Goal: Transaction & Acquisition: Download file/media

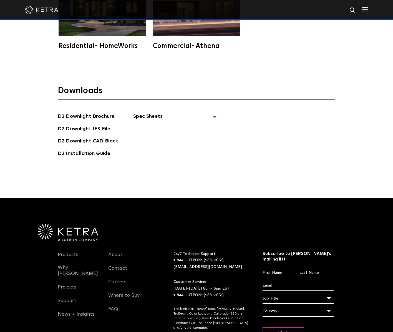
scroll to position [1740, 0]
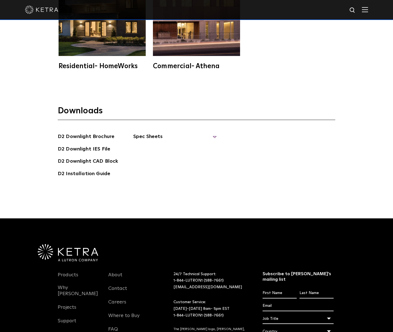
click at [150, 133] on span "Spec Sheets" at bounding box center [174, 139] width 83 height 12
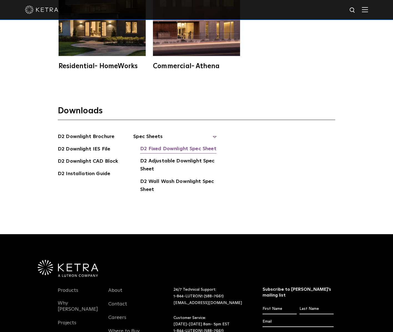
click at [173, 145] on link "D2 Fixed Downlight Spec Sheet" at bounding box center [178, 149] width 76 height 9
click at [156, 157] on link "D2 Adjustable Downlight Spec Sheet" at bounding box center [178, 165] width 76 height 17
click at [153, 178] on link "D2 Wall Wash Downlight Spec Sheet" at bounding box center [178, 186] width 76 height 17
click at [103, 158] on link "D2 Downlight CAD Block" at bounding box center [88, 162] width 60 height 9
drag, startPoint x: 82, startPoint y: 200, endPoint x: 90, endPoint y: 195, distance: 9.7
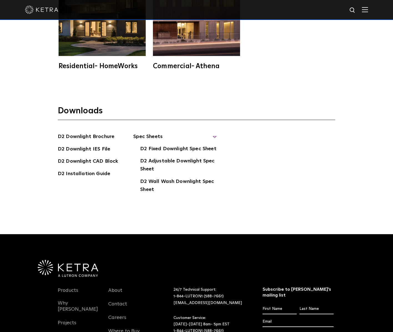
click at [87, 197] on div "Downloads D2 Downlight Brochure D2 Downlight IES File D2 [GEOGRAPHIC_DATA] D2 I…" at bounding box center [196, 161] width 393 height 147
click at [89, 170] on link "D2 Installation Guide" at bounding box center [84, 174] width 52 height 9
click at [154, 145] on link "D2 Fixed Downlight Spec Sheet" at bounding box center [178, 149] width 76 height 9
click at [151, 157] on link "D2 Adjustable Downlight Spec Sheet" at bounding box center [178, 165] width 76 height 17
click at [150, 178] on link "D2 Wall Wash Downlight Spec Sheet" at bounding box center [178, 186] width 76 height 17
